Goal: Task Accomplishment & Management: Manage account settings

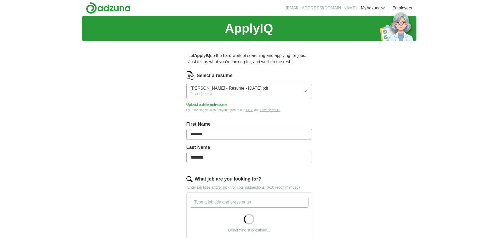
click at [210, 105] on button "Upload a different resume" at bounding box center [206, 104] width 41 height 5
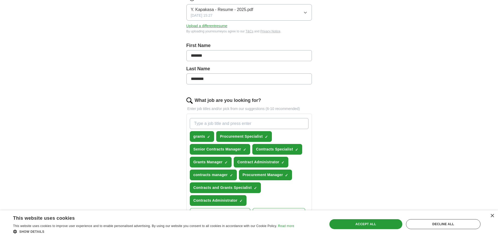
scroll to position [105, 0]
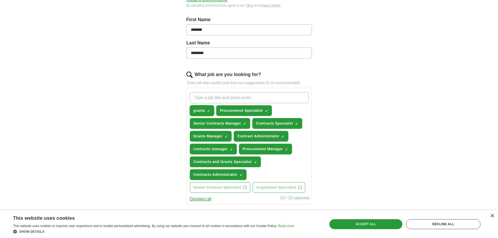
click at [0, 0] on span "×" at bounding box center [0, 0] width 0 height 0
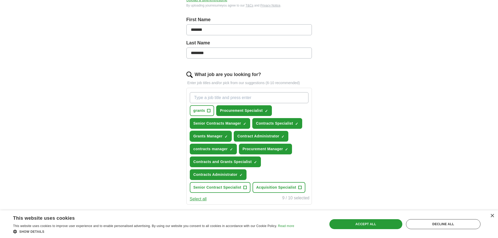
click at [224, 135] on button "Grants Manager ✓ ×" at bounding box center [211, 136] width 42 height 11
click at [254, 163] on span "✓ ×" at bounding box center [255, 161] width 3 height 3
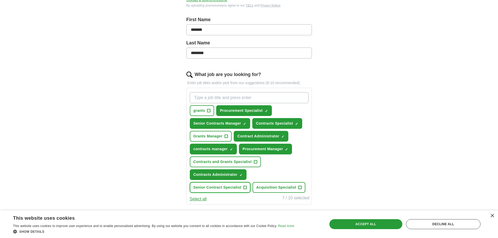
click at [245, 187] on span "+" at bounding box center [244, 188] width 3 height 4
click at [299, 187] on span "+" at bounding box center [299, 188] width 3 height 4
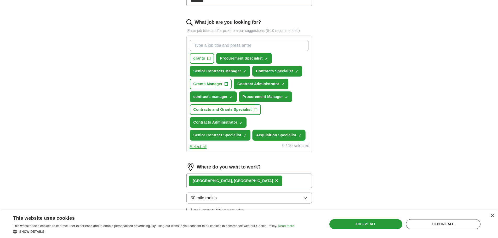
scroll to position [209, 0]
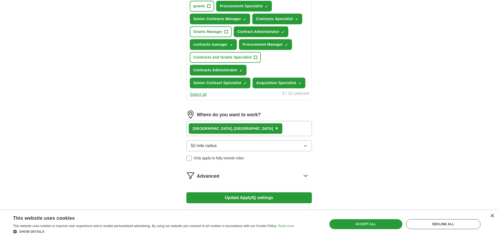
click at [256, 129] on div "Germantown, [GEOGRAPHIC_DATA] ×" at bounding box center [248, 128] width 125 height 15
click at [249, 128] on div "Germantown, [GEOGRAPHIC_DATA] ×" at bounding box center [248, 128] width 125 height 15
click at [244, 128] on div "Germantown, [GEOGRAPHIC_DATA] ×" at bounding box center [248, 128] width 125 height 15
click at [275, 129] on span "×" at bounding box center [276, 128] width 3 height 6
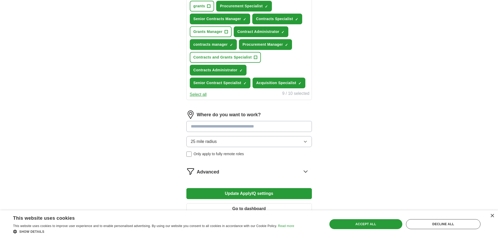
click at [224, 128] on input at bounding box center [248, 126] width 125 height 11
type input "***"
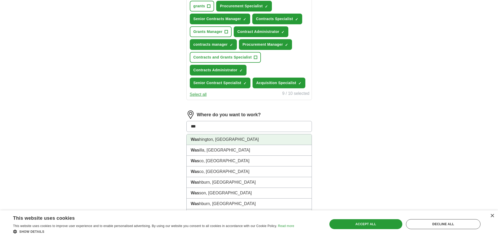
click at [234, 137] on li "Was hington, [GEOGRAPHIC_DATA]" at bounding box center [249, 139] width 125 height 11
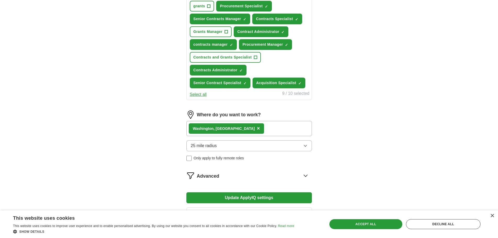
click at [221, 146] on button "25 mile radius" at bounding box center [248, 145] width 125 height 11
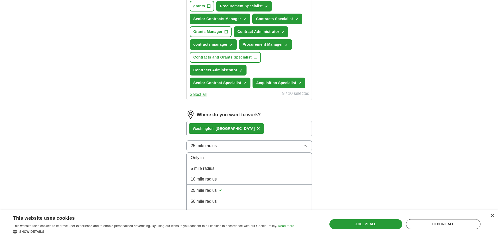
click at [212, 201] on span "50 mile radius" at bounding box center [204, 201] width 26 height 6
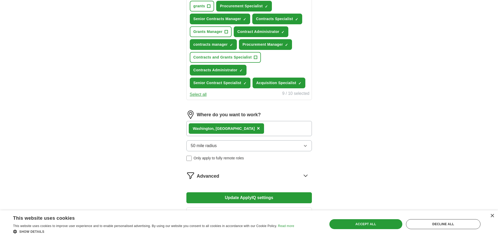
click at [339, 139] on div "ApplyIQ Let ApplyIQ do the hard work of searching and applying for jobs. Just t…" at bounding box center [249, 17] width 334 height 421
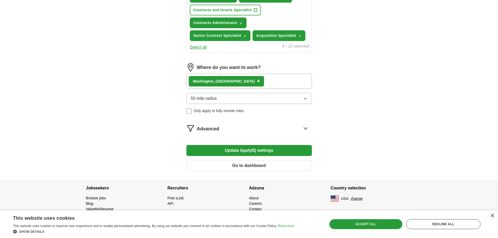
click at [303, 129] on icon at bounding box center [305, 128] width 8 height 8
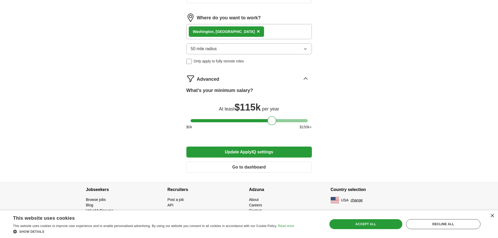
scroll to position [308, 0]
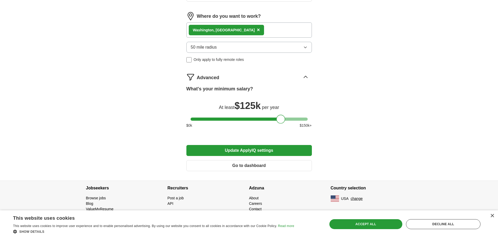
drag, startPoint x: 270, startPoint y: 118, endPoint x: 279, endPoint y: 118, distance: 9.1
click at [279, 118] on div at bounding box center [280, 119] width 9 height 9
click at [292, 149] on button "Update ApplyIQ settings" at bounding box center [248, 150] width 125 height 11
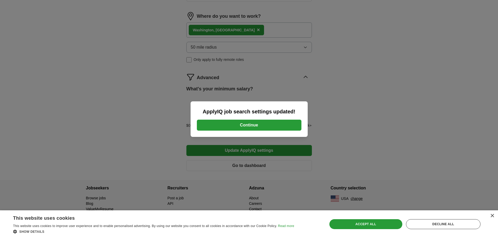
click at [281, 128] on button "Continue" at bounding box center [249, 125] width 105 height 11
